Goal: Task Accomplishment & Management: Complete application form

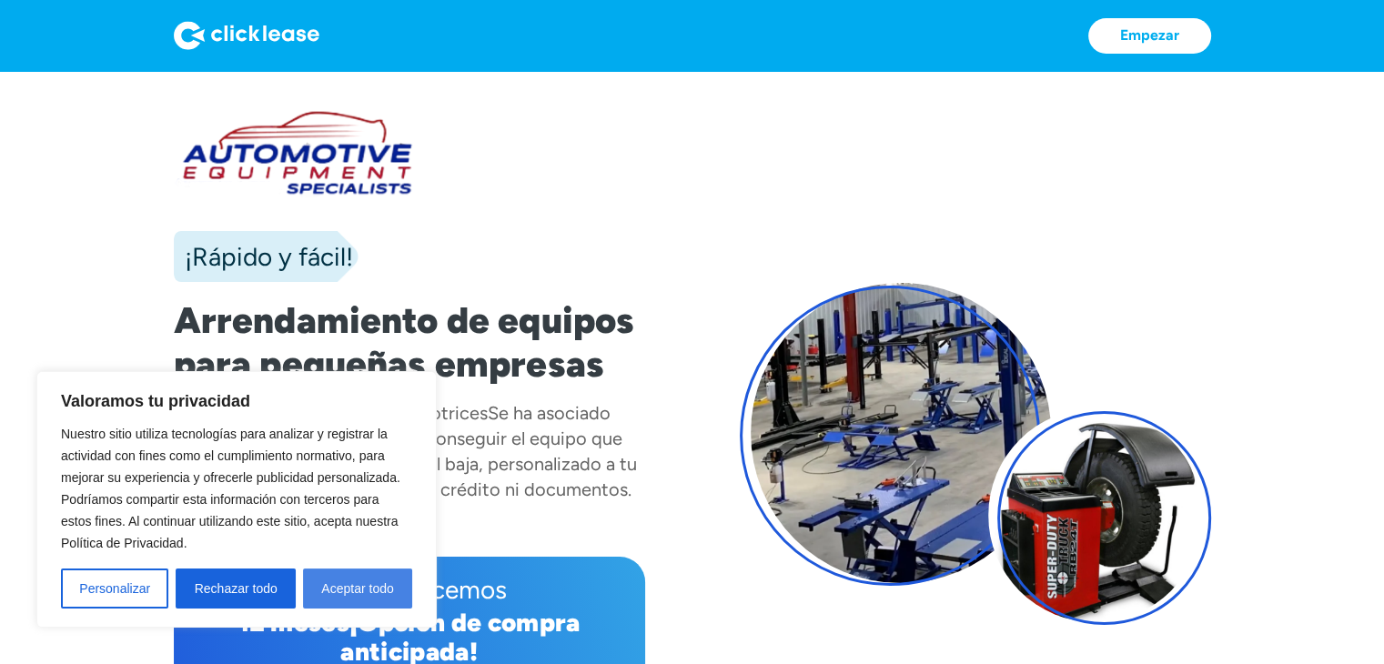
click at [347, 587] on font "Aceptar todo" at bounding box center [357, 588] width 72 height 15
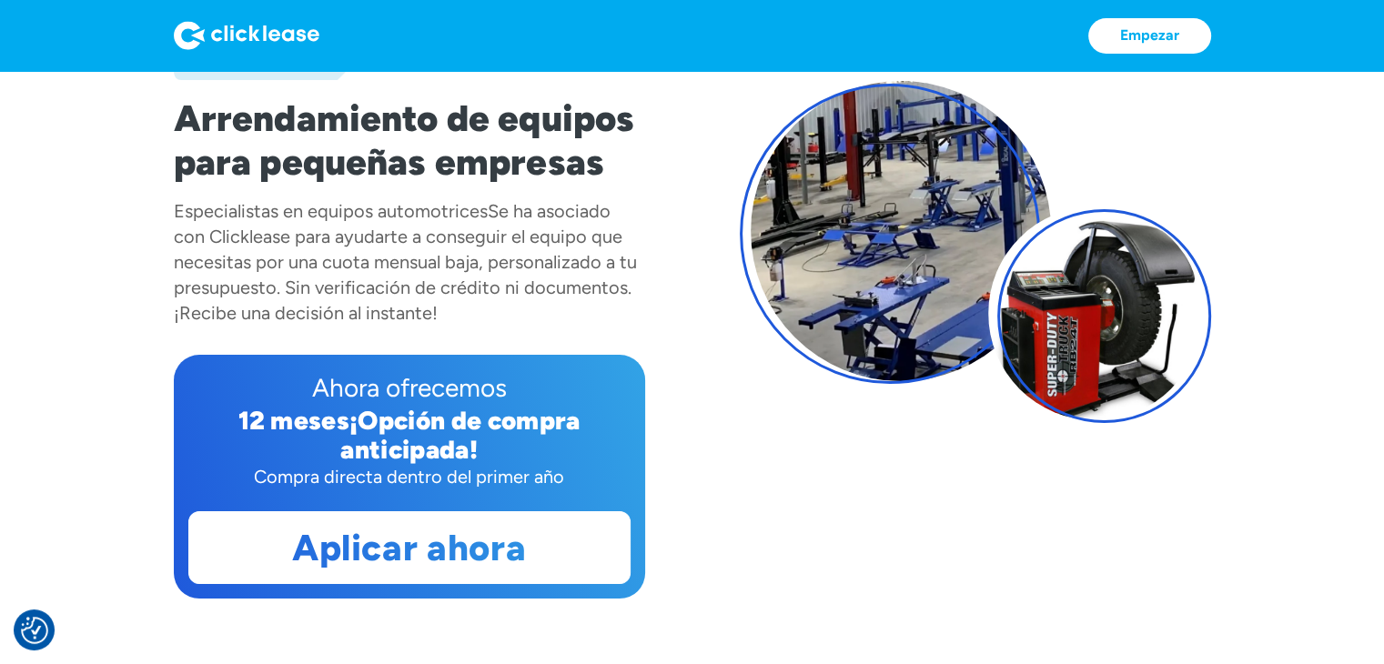
scroll to position [205, 0]
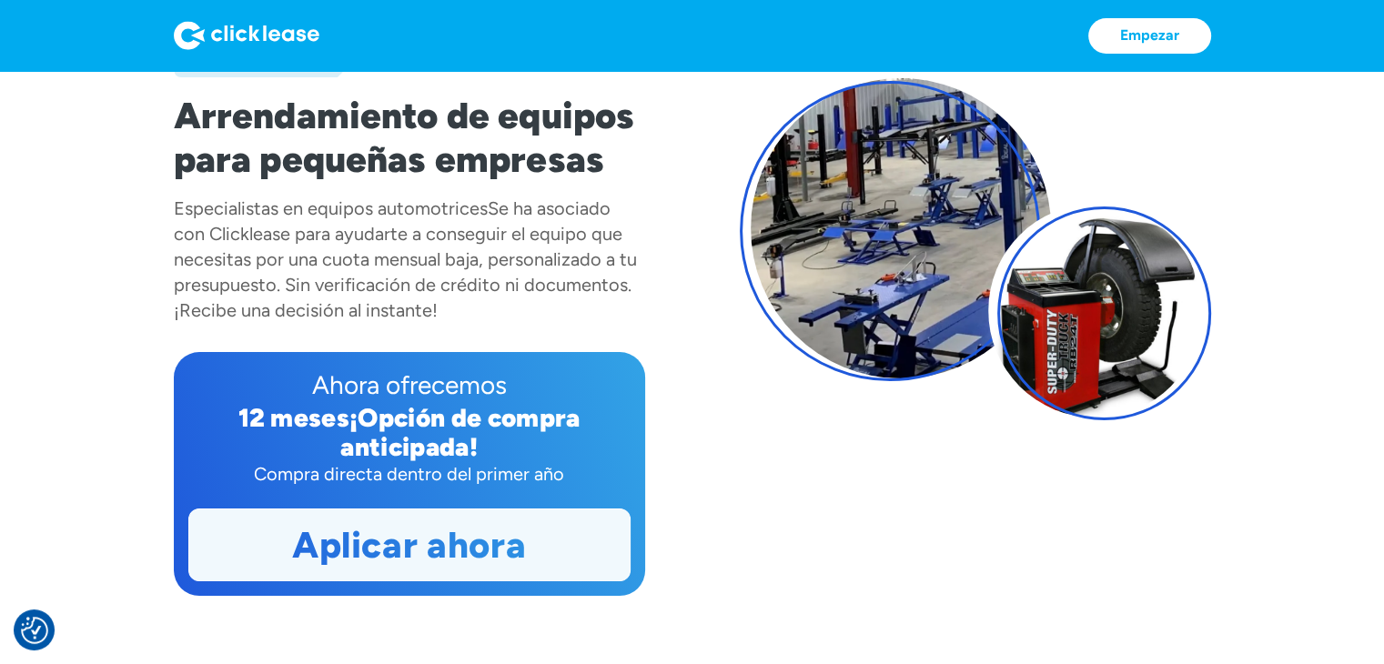
click at [430, 558] on font "Aplicar ahora" at bounding box center [409, 545] width 234 height 44
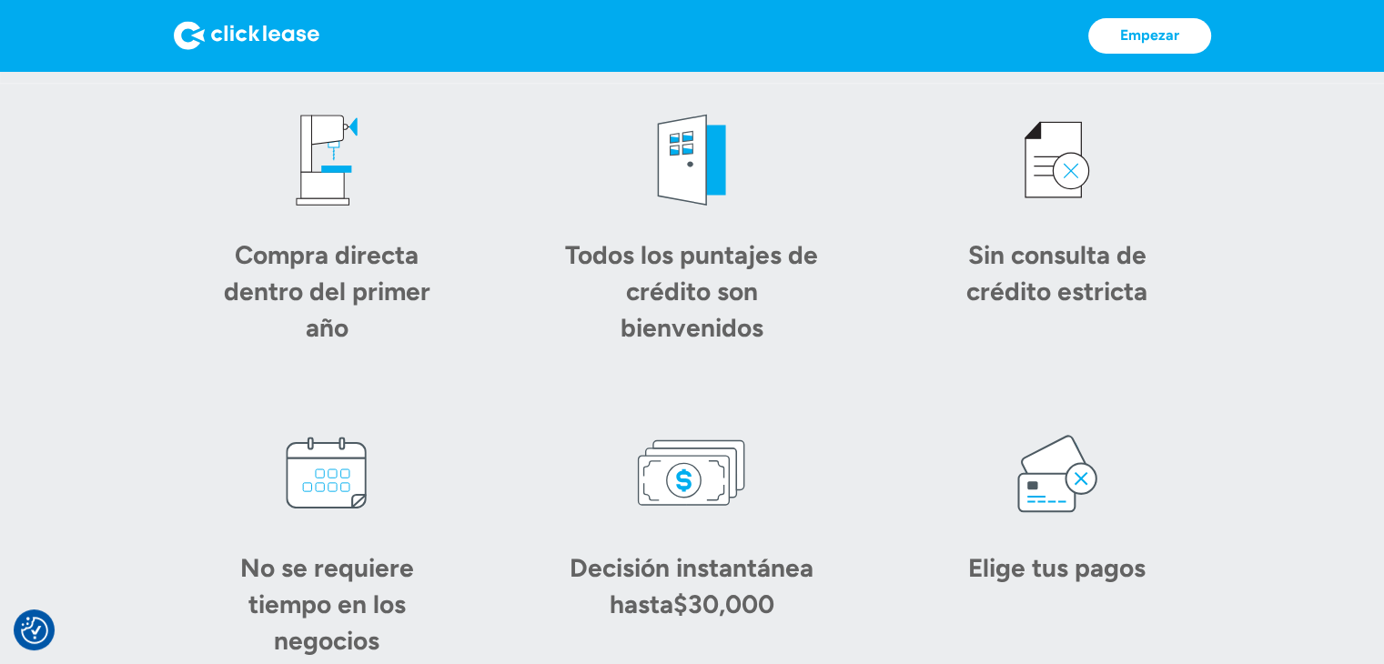
scroll to position [910, 0]
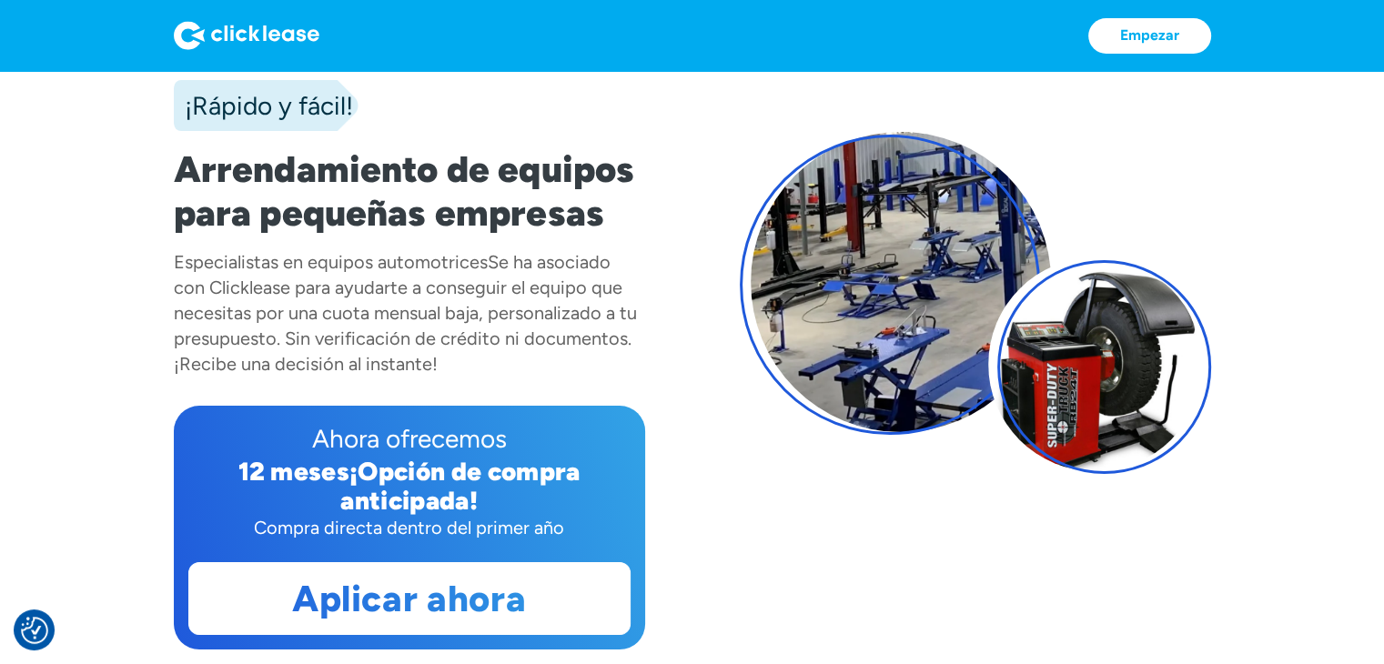
scroll to position [181, 0]
